Goal: Task Accomplishment & Management: Manage account settings

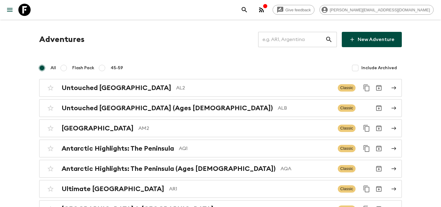
click at [303, 40] on input "text" at bounding box center [291, 39] width 67 height 17
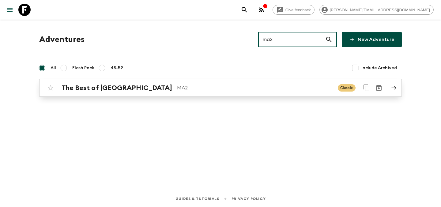
type input "ma2"
click at [204, 87] on p "MA2" at bounding box center [255, 87] width 156 height 7
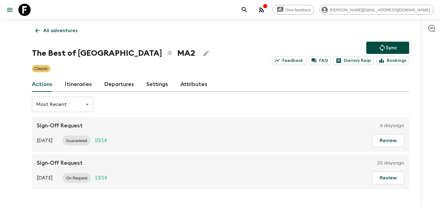
click at [120, 85] on link "Departures" at bounding box center [119, 84] width 30 height 15
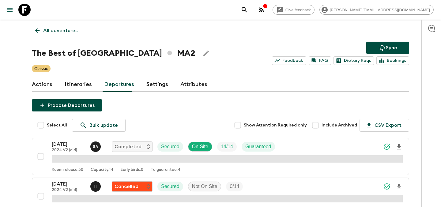
scroll to position [1356, 0]
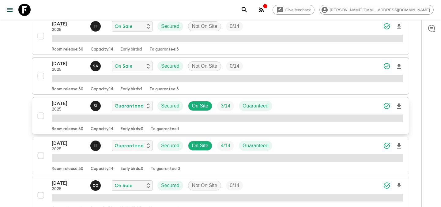
click at [303, 107] on div "[DATE] 2025 S I Guaranteed Secured On Site 3 / 14 Guaranteed" at bounding box center [227, 106] width 351 height 12
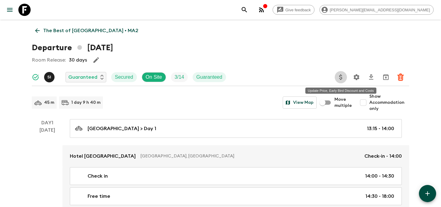
click at [341, 80] on icon "Update Price, Early Bird Discount and Costs" at bounding box center [341, 77] width 7 height 7
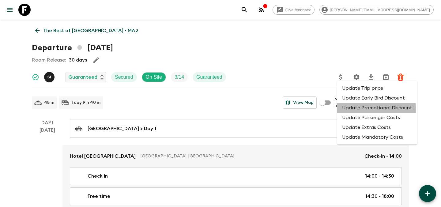
click at [348, 110] on li "Update Promotional Discount" at bounding box center [378, 108] width 80 height 10
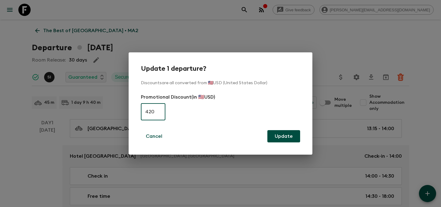
click at [157, 110] on input "420" at bounding box center [153, 111] width 25 height 17
type input "0"
click at [283, 135] on button "Update" at bounding box center [284, 136] width 33 height 12
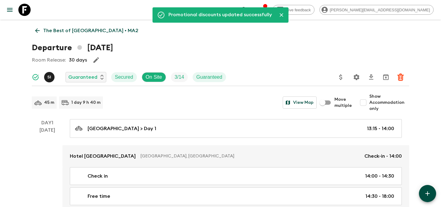
click at [73, 32] on p "The Best of [GEOGRAPHIC_DATA] • MA2" at bounding box center [90, 30] width 95 height 7
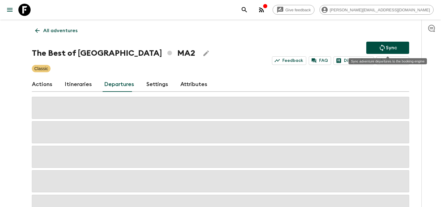
click at [387, 48] on p "Sync" at bounding box center [391, 47] width 11 height 7
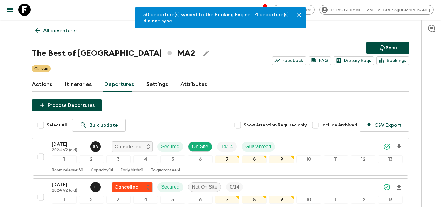
scroll to position [1376, 0]
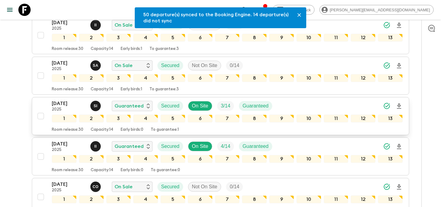
click at [308, 105] on div "[DATE] 2025 S I Guaranteed Secured On Site 3 / 14 Guaranteed" at bounding box center [227, 106] width 351 height 12
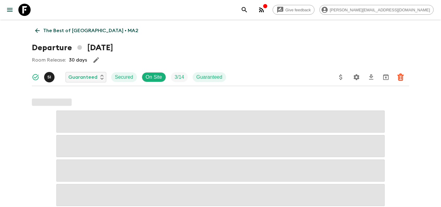
click at [340, 78] on icon "Update Price, Early Bird Discount and Costs" at bounding box center [341, 77] width 7 height 7
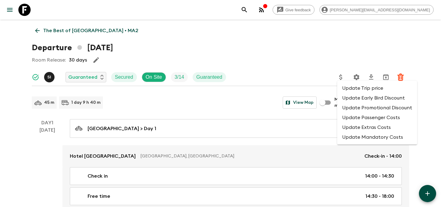
click at [346, 113] on li "Update Passenger Costs" at bounding box center [378, 118] width 80 height 10
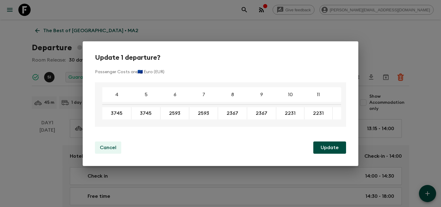
click at [106, 153] on button "Cancel" at bounding box center [108, 148] width 26 height 12
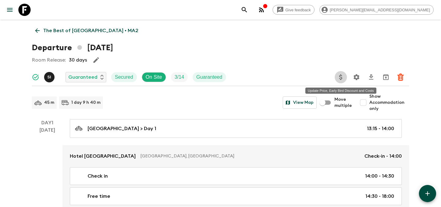
click at [344, 75] on icon "Update Price, Early Bird Discount and Costs" at bounding box center [341, 77] width 7 height 7
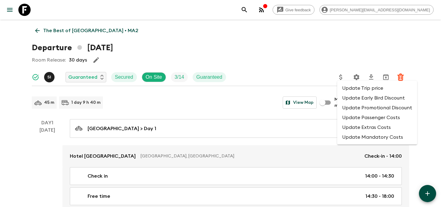
click at [352, 110] on li "Update Promotional Discount" at bounding box center [378, 108] width 80 height 10
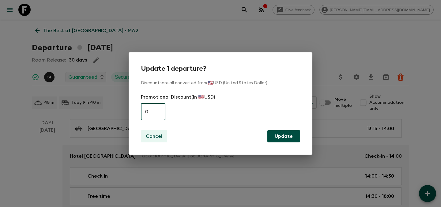
click at [157, 137] on p "Cancel" at bounding box center [154, 136] width 17 height 7
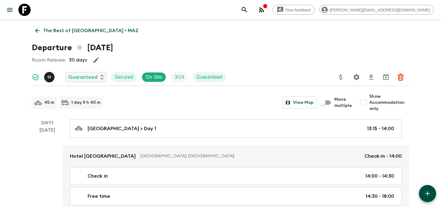
click at [76, 30] on p "The Best of [GEOGRAPHIC_DATA] • MA2" at bounding box center [90, 30] width 95 height 7
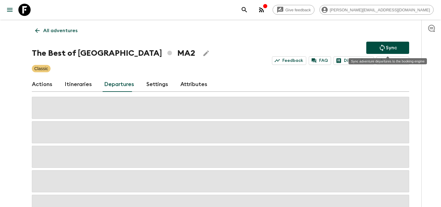
click at [381, 48] on icon "Sync adventure departures to the booking engine" at bounding box center [382, 47] width 7 height 7
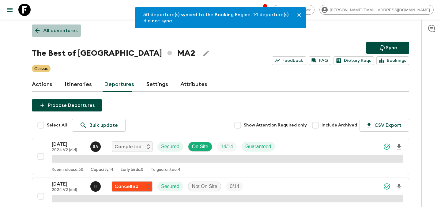
click at [69, 31] on p "All adventures" at bounding box center [60, 30] width 34 height 7
